Goal: Task Accomplishment & Management: Manage account settings

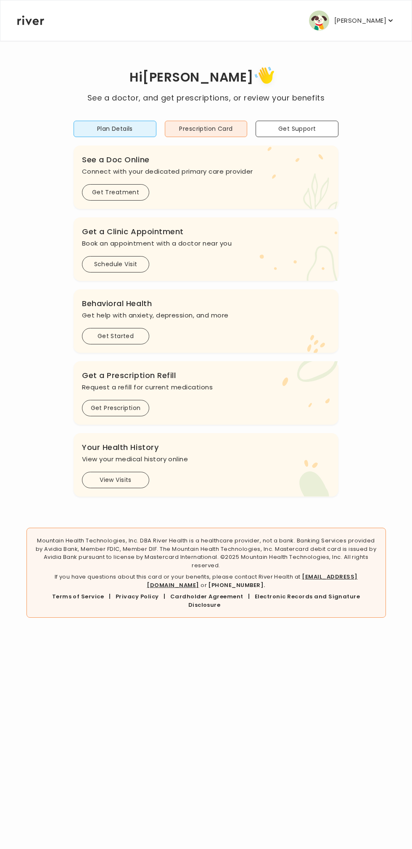
click at [265, 581] on link "[PHONE_NUMBER]." at bounding box center [236, 585] width 57 height 8
click at [391, 20] on icon "button" at bounding box center [390, 20] width 8 height 8
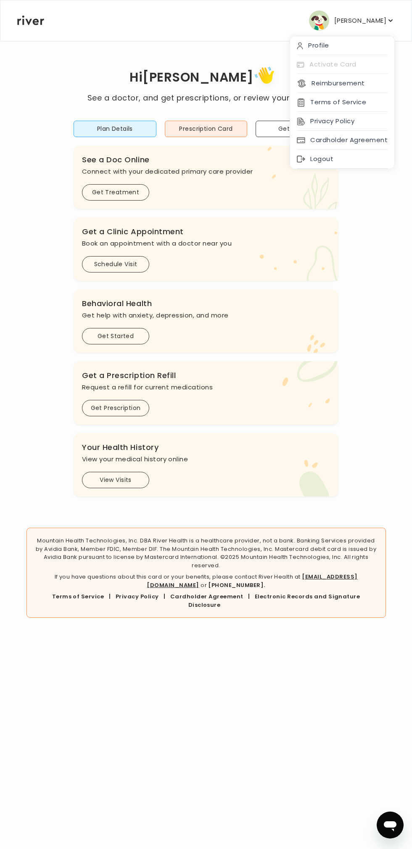
click at [329, 164] on div "Logout" at bounding box center [342, 159] width 104 height 19
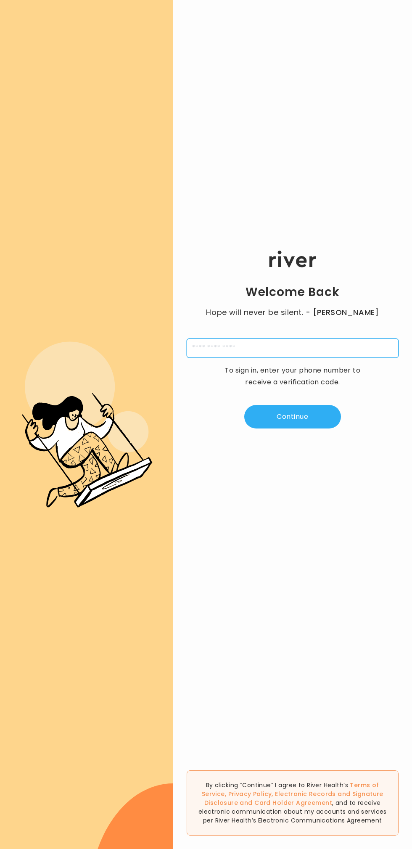
click at [279, 349] on input "tel" at bounding box center [293, 347] width 212 height 19
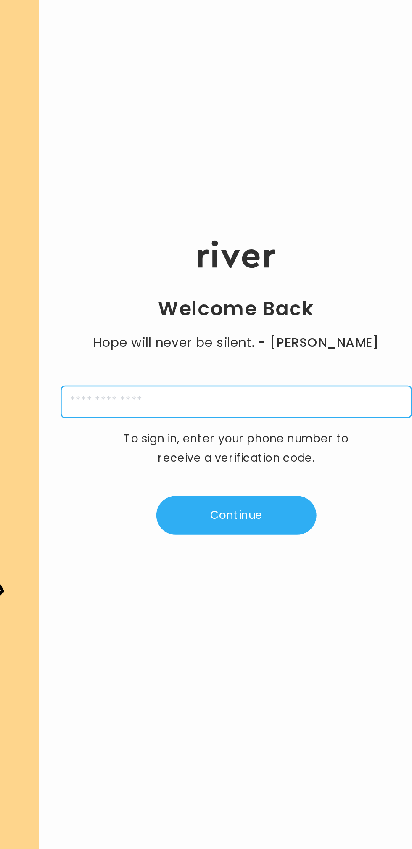
type input "**********"
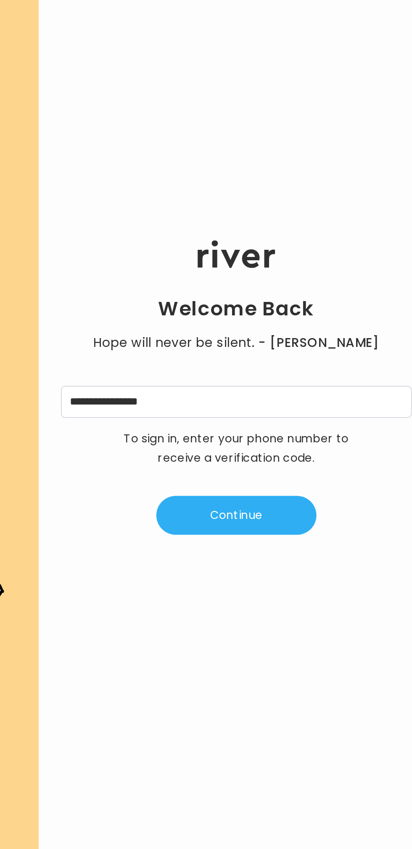
click at [318, 414] on button "Continue" at bounding box center [292, 417] width 97 height 24
type input "*"
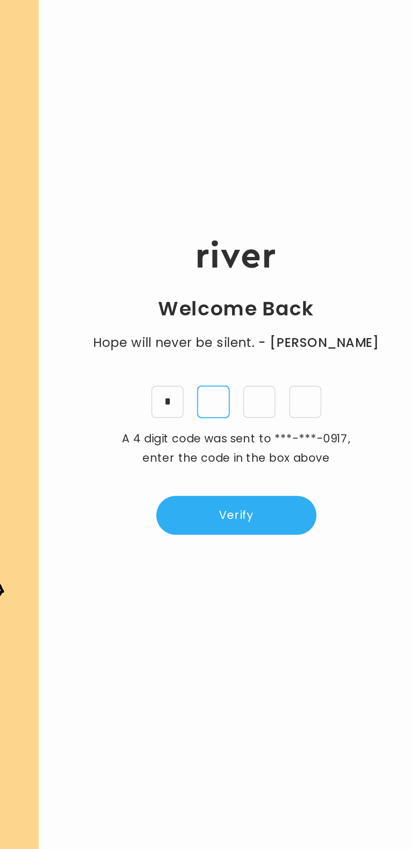
type input "*"
click at [338, 351] on input "tel" at bounding box center [333, 347] width 19 height 19
click at [252, 350] on input "*" at bounding box center [250, 347] width 19 height 19
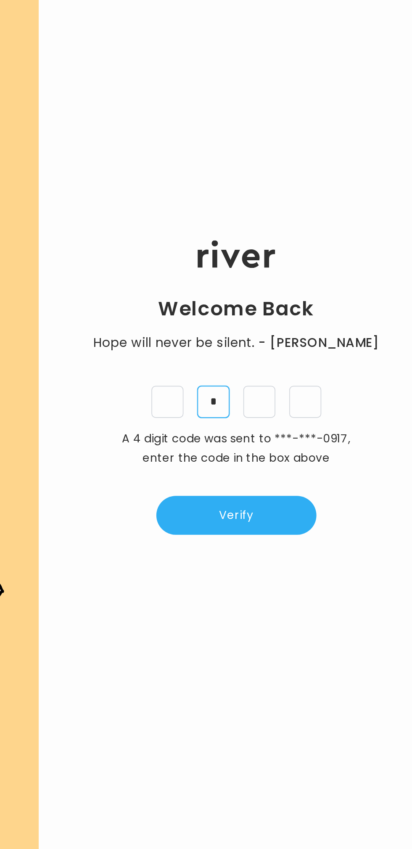
click at [280, 348] on input "*" at bounding box center [278, 347] width 19 height 19
type input "*"
click at [309, 348] on input "*" at bounding box center [306, 347] width 19 height 19
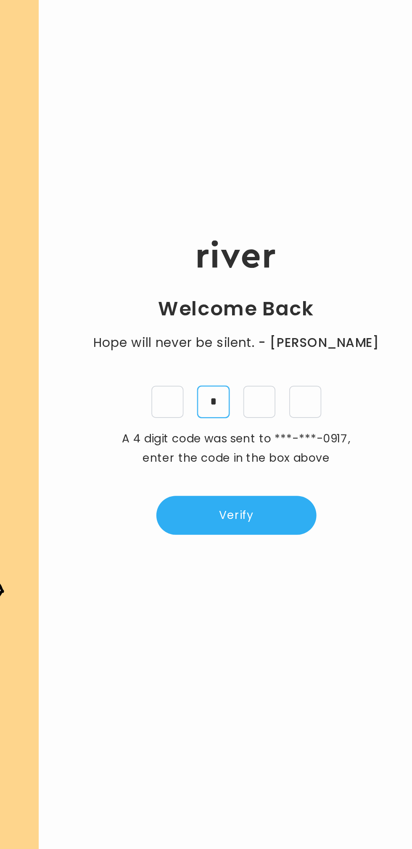
click at [281, 349] on input "*" at bounding box center [278, 347] width 19 height 19
click at [249, 351] on input "tel" at bounding box center [250, 347] width 19 height 19
type input "*"
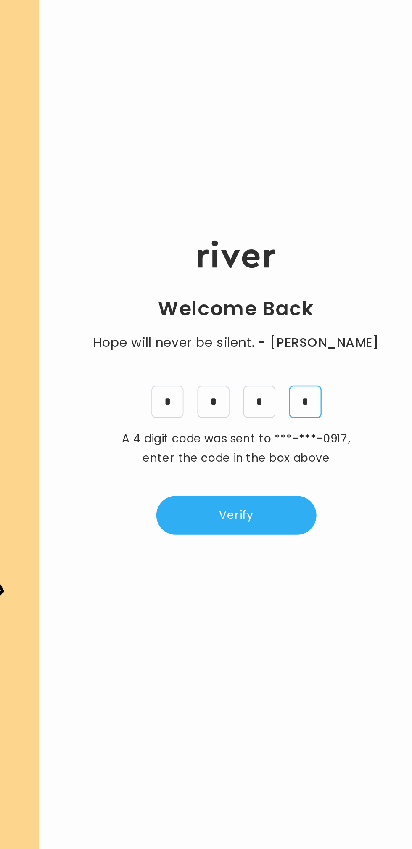
type input "*"
click at [312, 422] on button "Verify" at bounding box center [292, 417] width 97 height 24
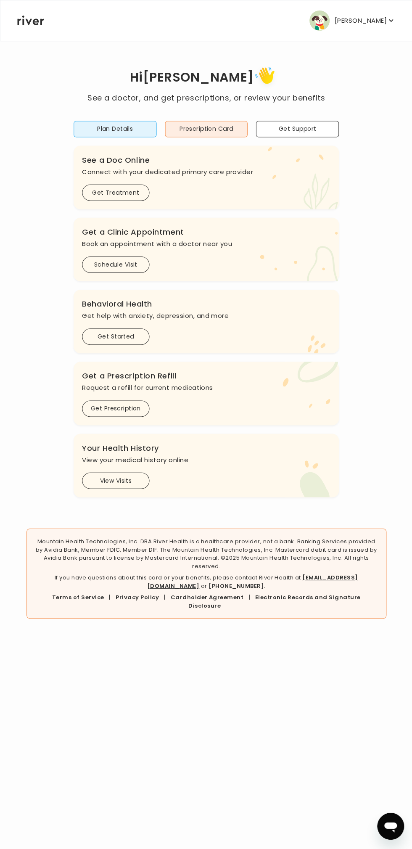
click at [389, 23] on icon "button" at bounding box center [390, 20] width 8 height 8
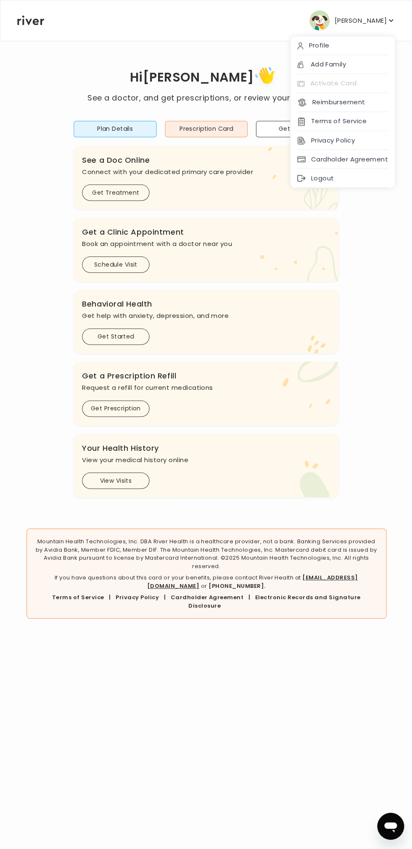
click at [334, 40] on div "Profile" at bounding box center [342, 45] width 104 height 19
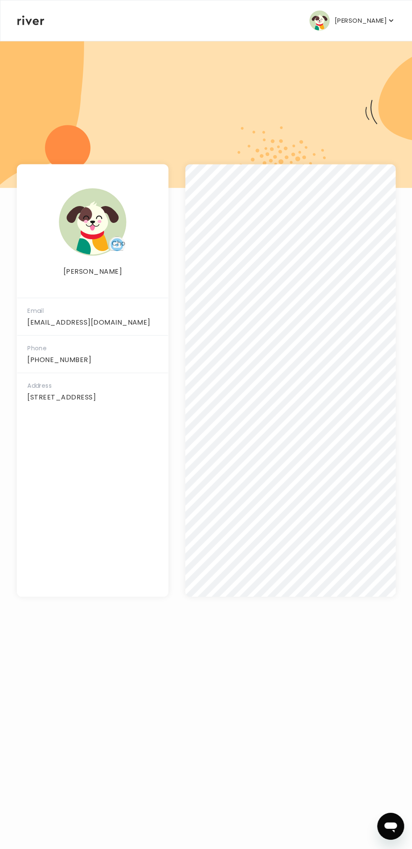
click at [389, 23] on icon "button" at bounding box center [390, 20] width 8 height 8
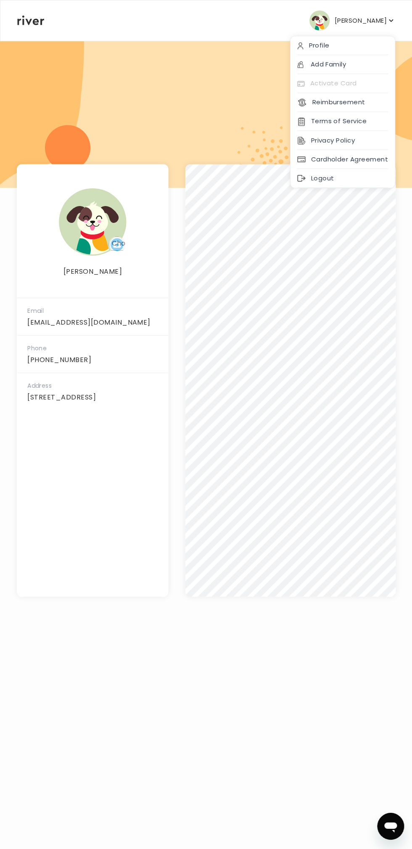
click at [214, 113] on div at bounding box center [206, 113] width 412 height 147
